Goal: Information Seeking & Learning: Learn about a topic

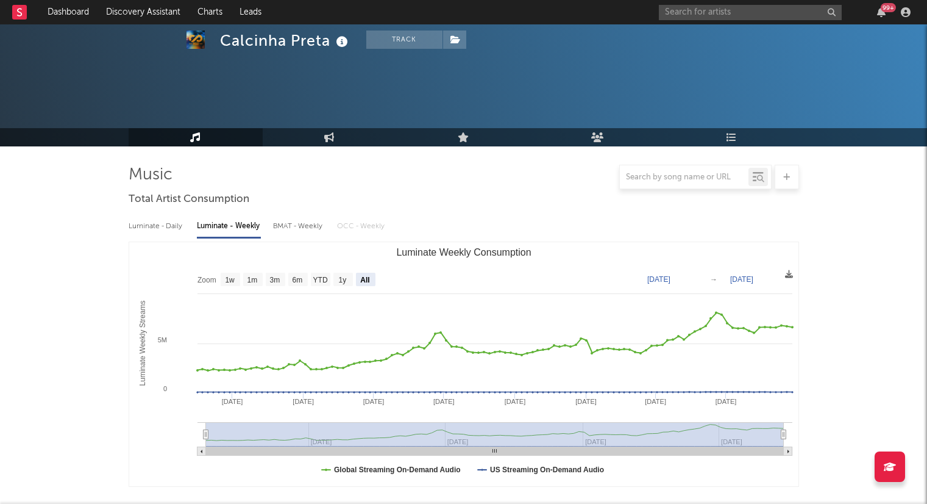
select select "All"
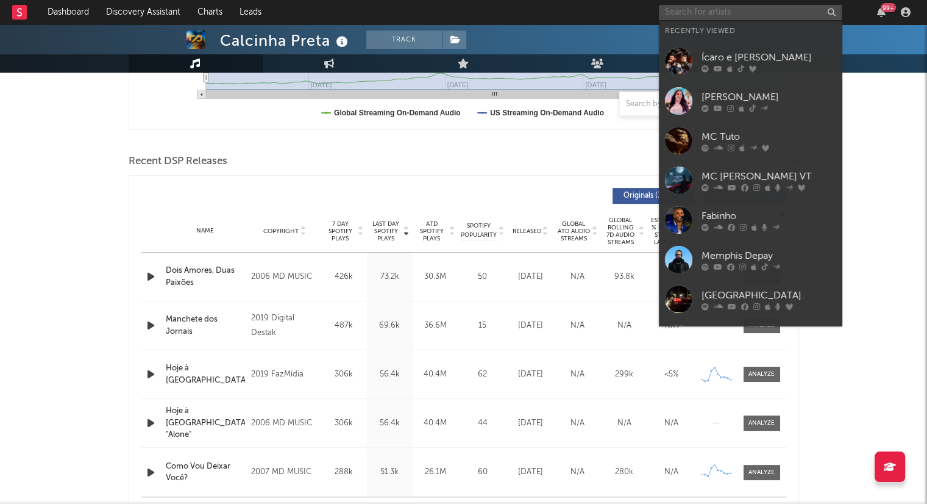
click at [683, 16] on input "text" at bounding box center [750, 12] width 183 height 15
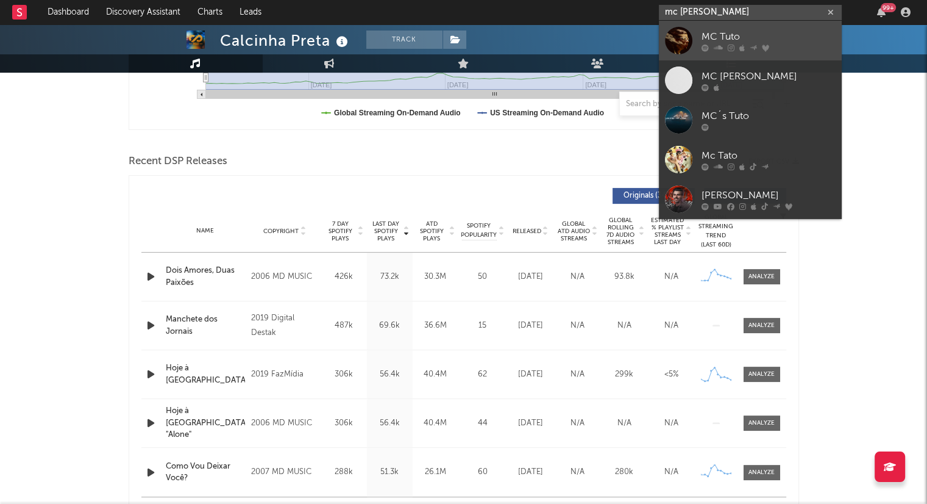
type input "mc [PERSON_NAME]"
click at [734, 49] on div at bounding box center [769, 47] width 134 height 7
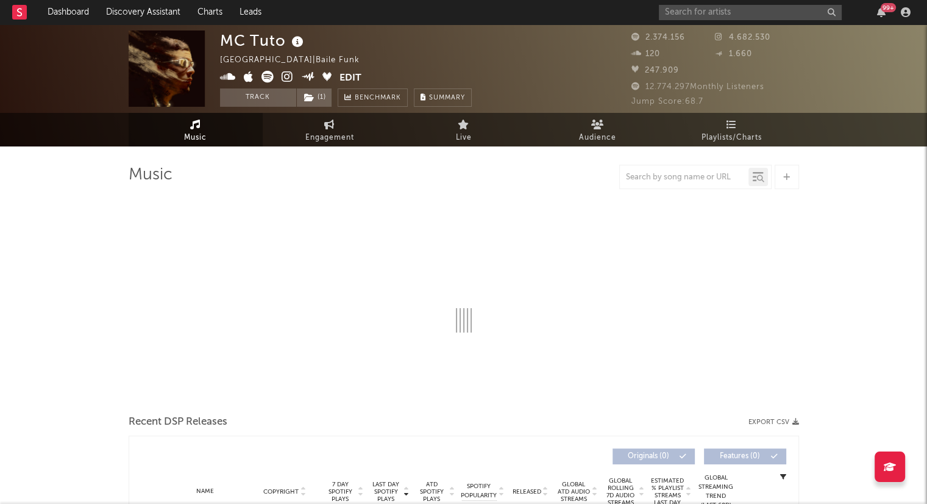
select select "6m"
